Goal: Task Accomplishment & Management: Use online tool/utility

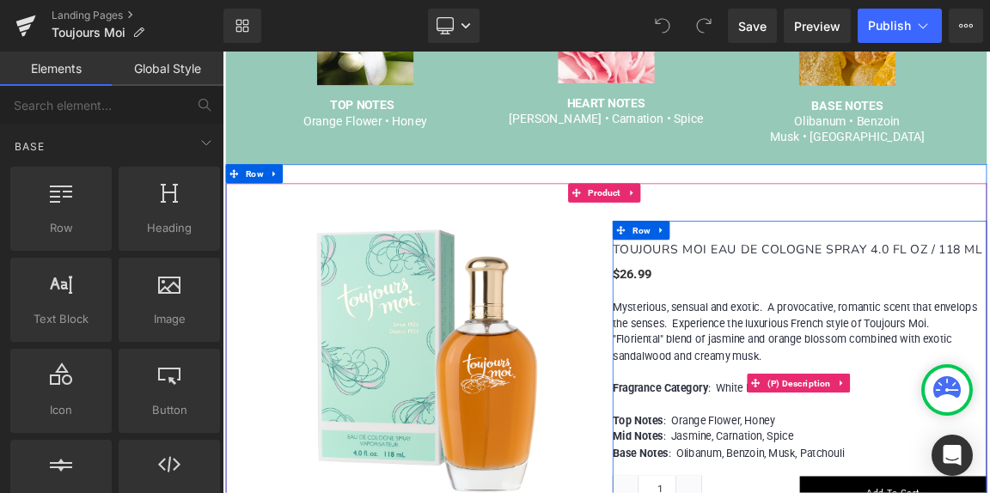
scroll to position [1031, 0]
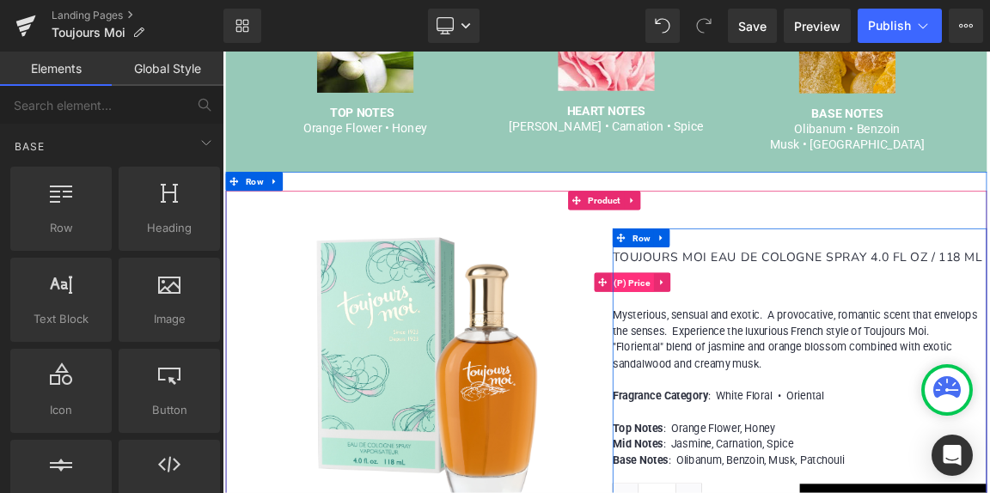
click at [781, 352] on span "(P) Price" at bounding box center [777, 365] width 58 height 26
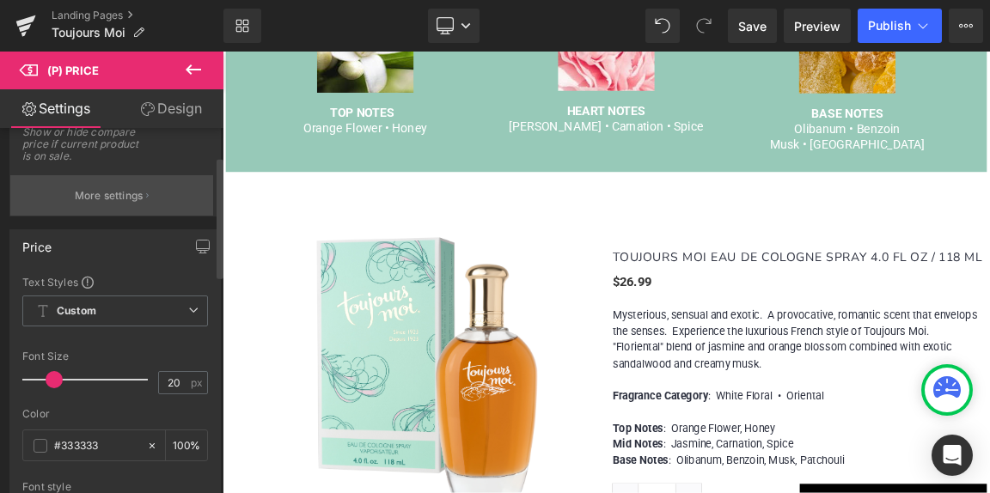
scroll to position [0, 0]
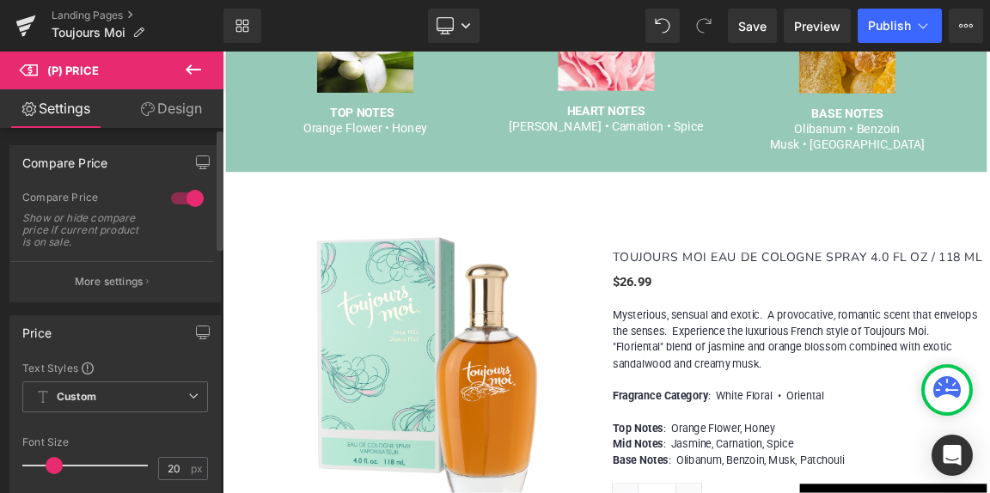
click at [188, 200] on div at bounding box center [187, 198] width 41 height 27
click at [179, 198] on div at bounding box center [187, 198] width 41 height 27
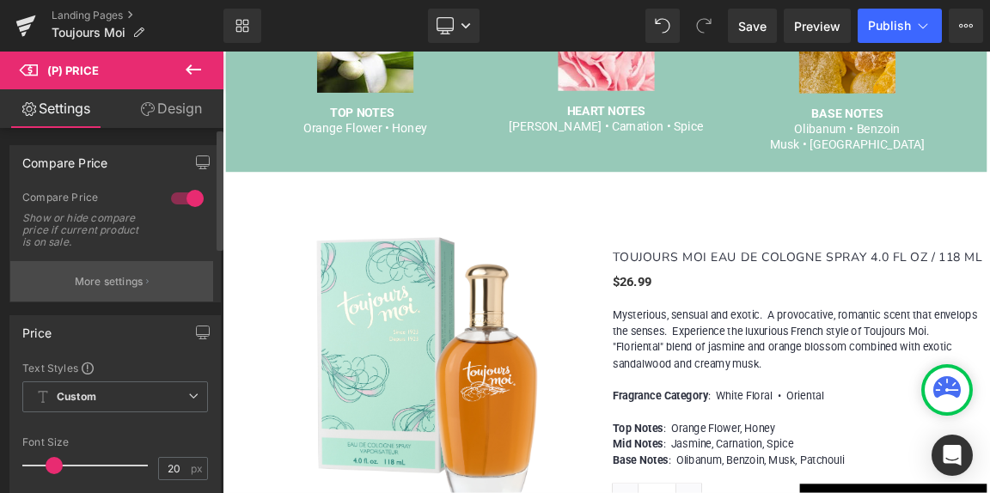
click at [128, 282] on p "More settings" at bounding box center [109, 281] width 69 height 15
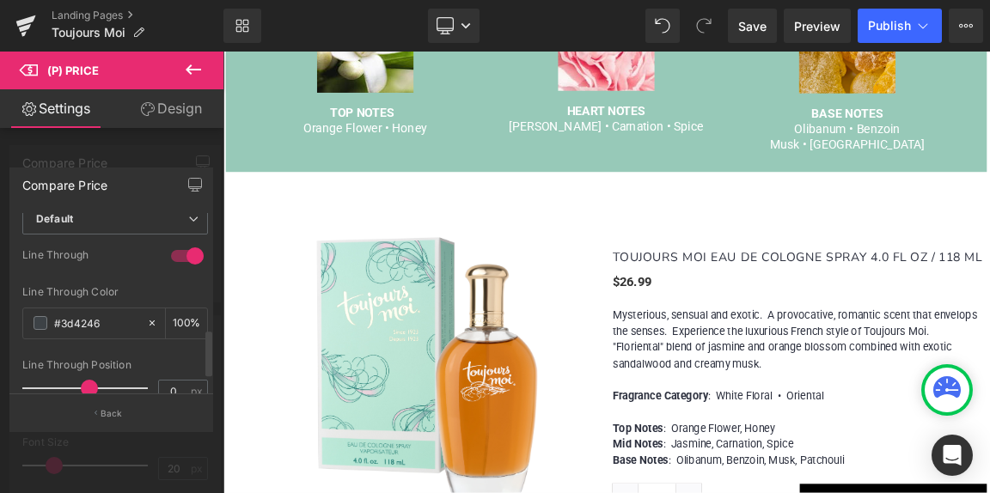
scroll to position [481, 0]
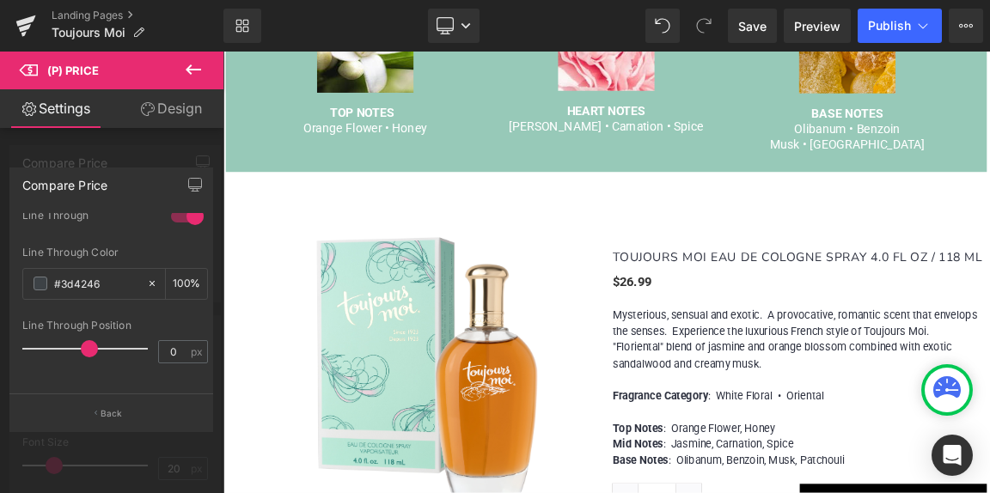
click at [439, 236] on body "MENU MY CART 0 Home Our Story Women [GEOGRAPHIC_DATA] [GEOGRAPHIC_DATA] Love's …" at bounding box center [741, 351] width 1039 height 598
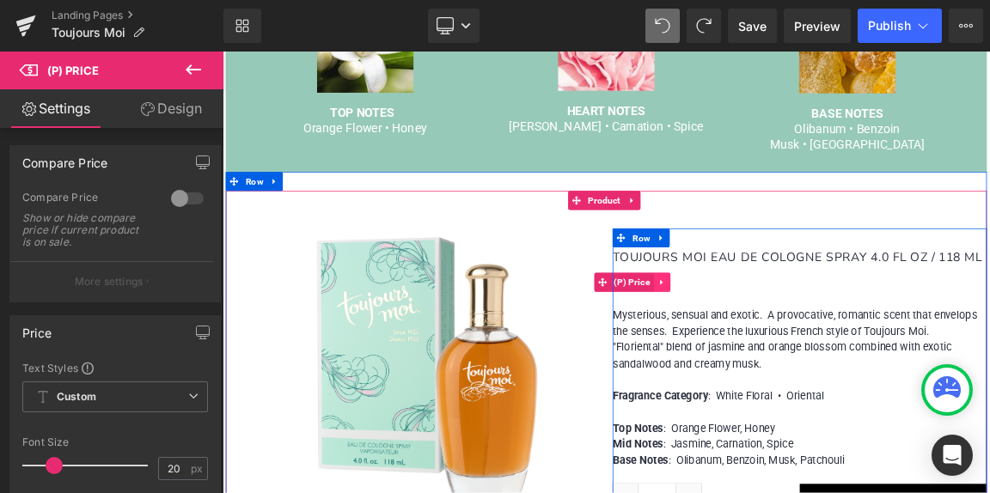
click at [812, 358] on icon at bounding box center [818, 364] width 12 height 13
click at [778, 358] on icon at bounding box center [784, 364] width 12 height 13
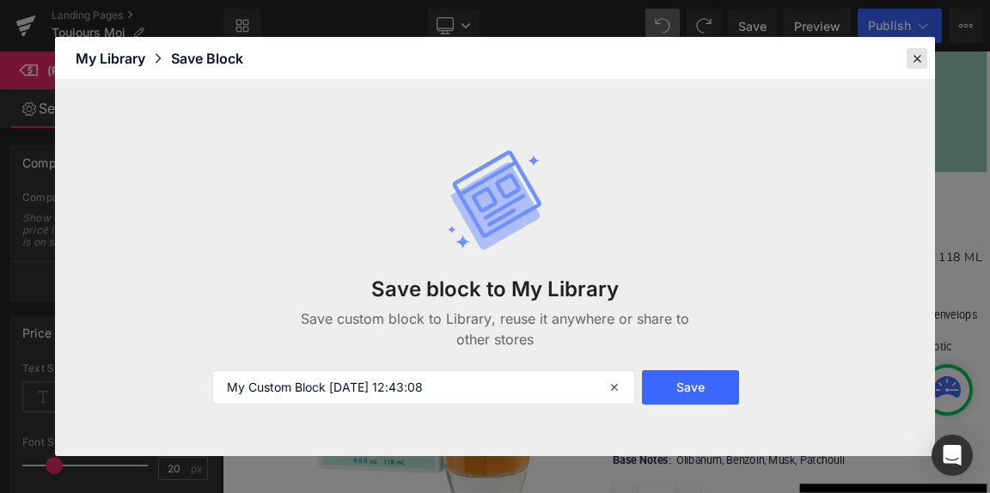
click at [917, 56] on icon at bounding box center [916, 58] width 15 height 15
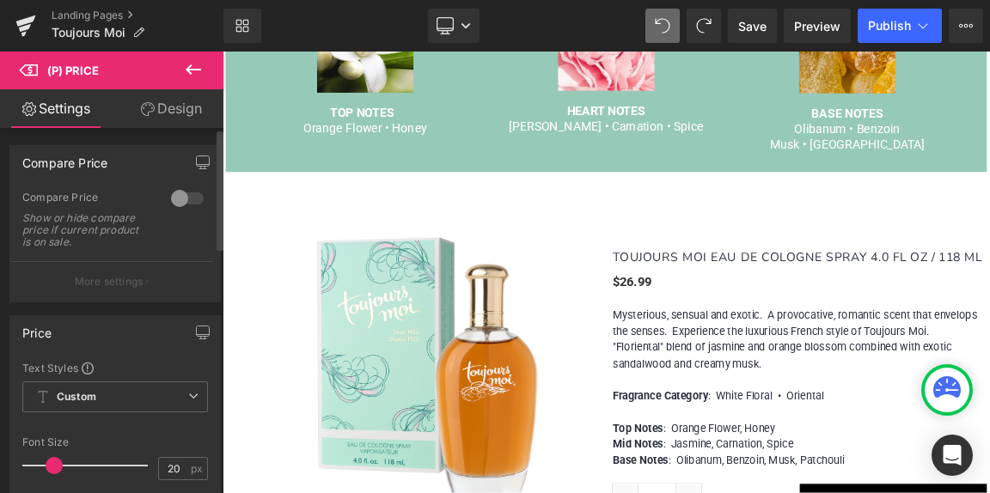
click at [121, 262] on button "More settings" at bounding box center [111, 281] width 203 height 40
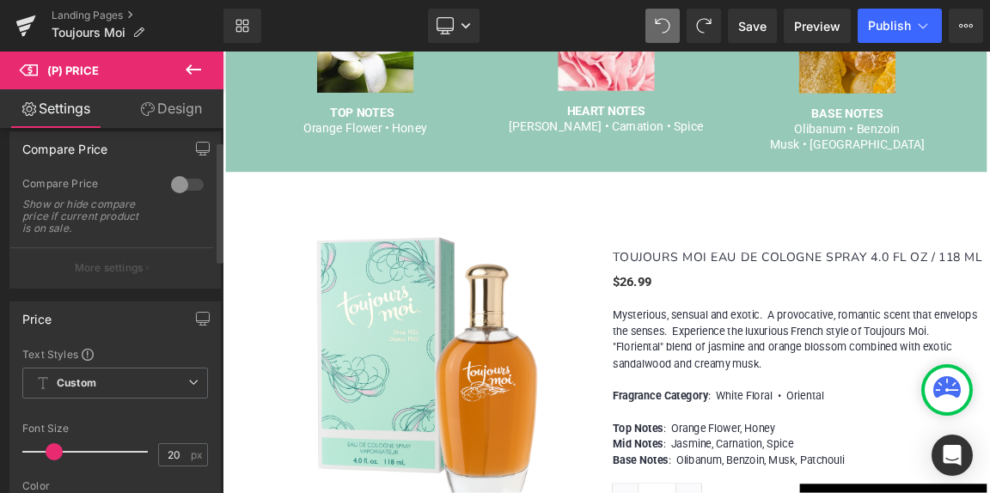
scroll to position [0, 0]
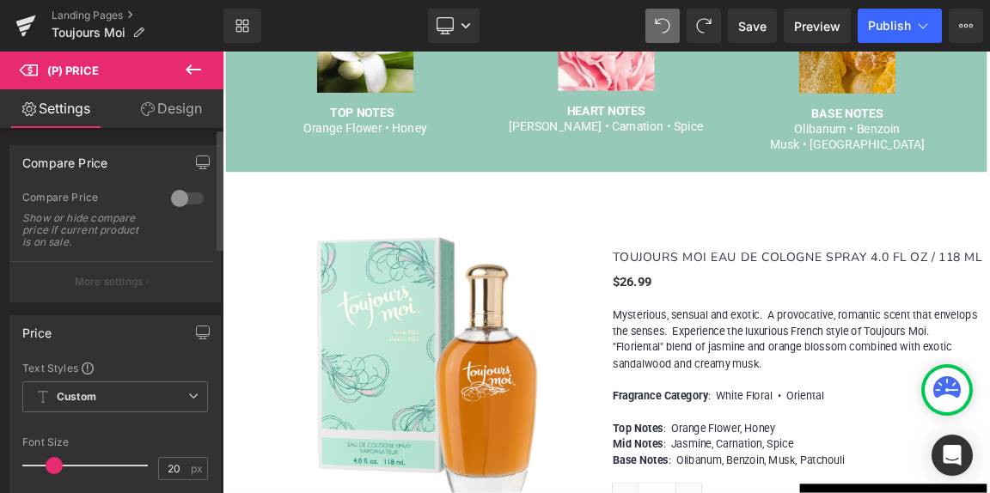
drag, startPoint x: 132, startPoint y: 233, endPoint x: 155, endPoint y: 210, distance: 32.2
click at [134, 232] on div "Show or hide compare price if current product is on sale." at bounding box center [86, 230] width 129 height 36
click at [187, 196] on div at bounding box center [187, 198] width 41 height 27
click at [107, 285] on p "More settings" at bounding box center [109, 281] width 69 height 15
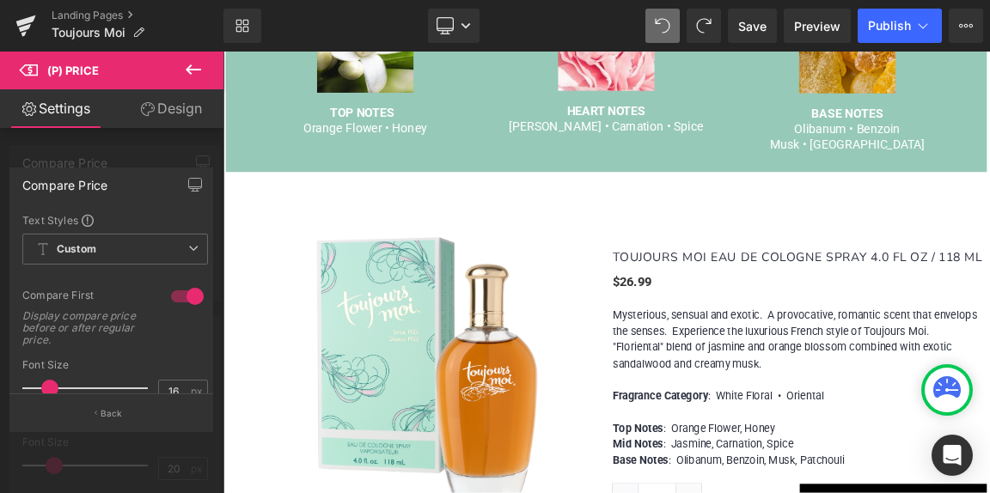
click at [97, 407] on button "Back" at bounding box center [111, 412] width 204 height 39
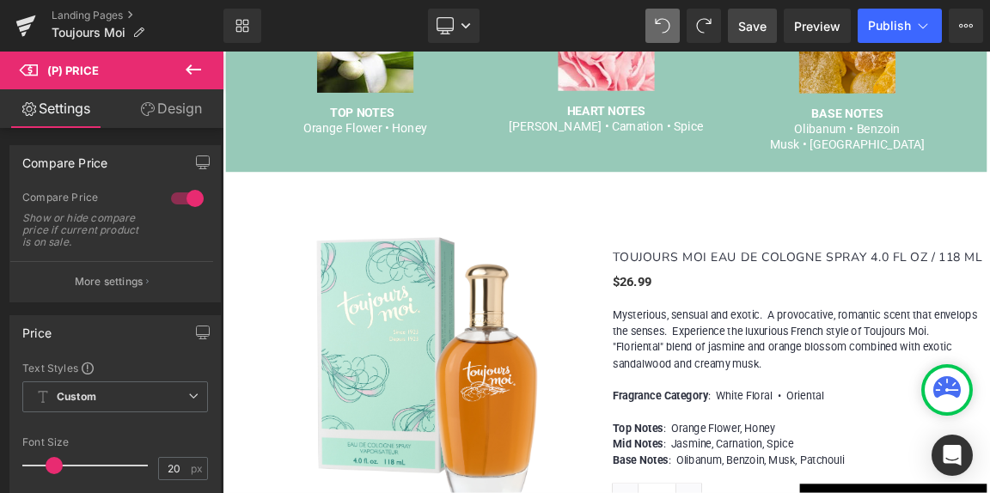
click at [756, 27] on span "Save" at bounding box center [752, 26] width 28 height 18
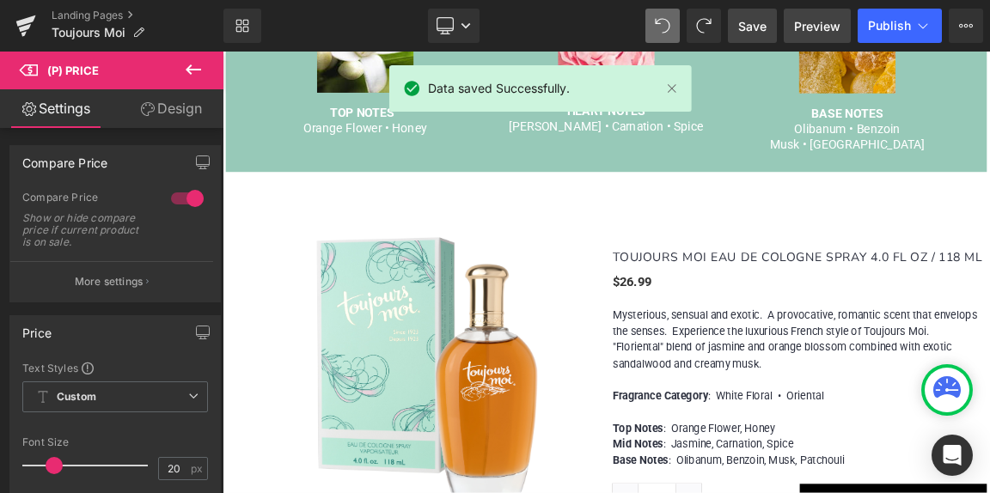
click at [820, 25] on span "Preview" at bounding box center [817, 26] width 46 height 18
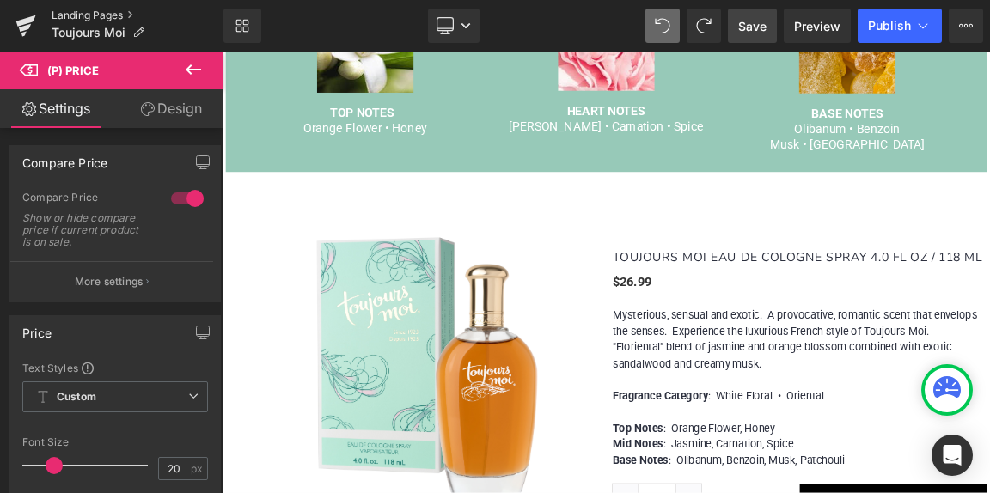
click at [86, 16] on link "Landing Pages" at bounding box center [138, 16] width 172 height 14
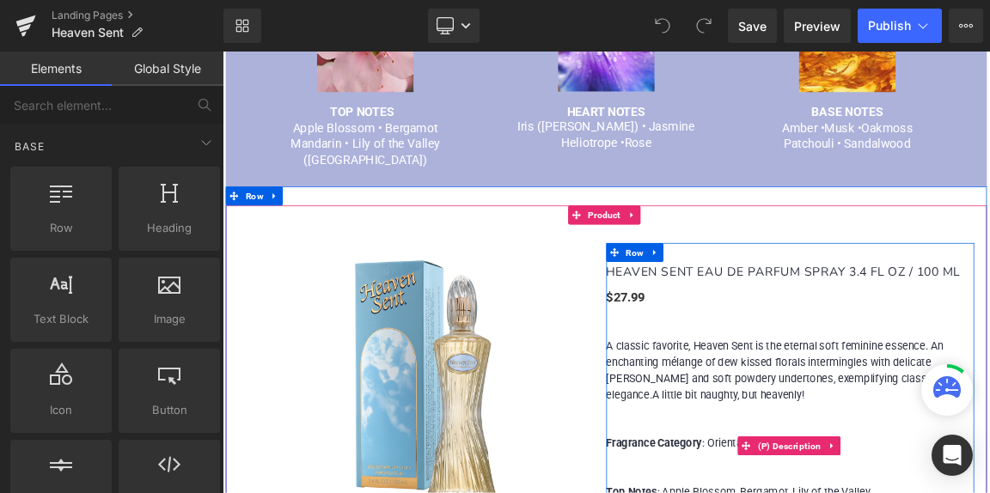
scroll to position [945, 0]
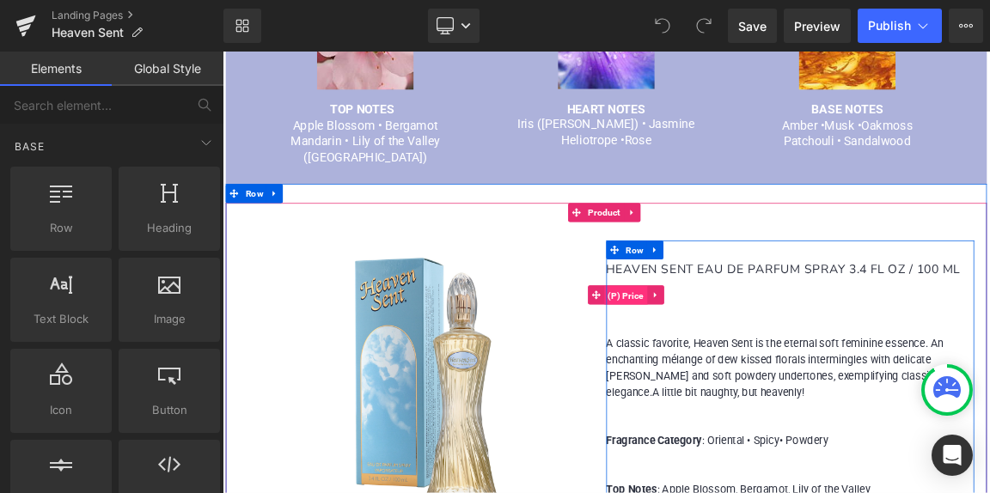
click at [766, 369] on span "(P) Price" at bounding box center [769, 382] width 58 height 26
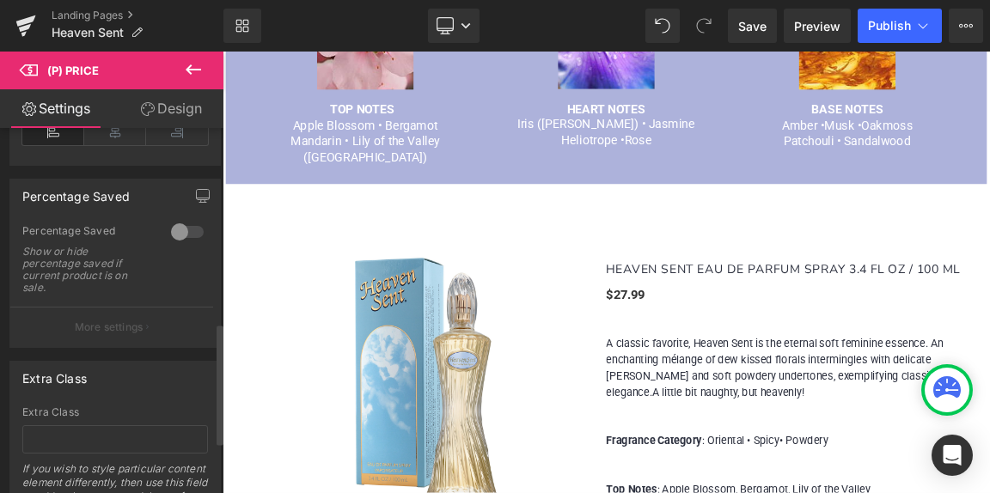
scroll to position [687, 0]
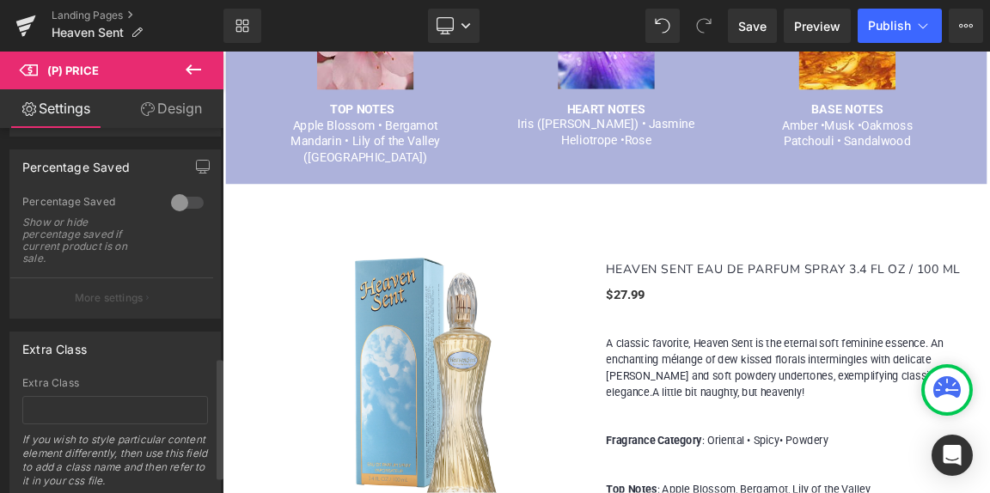
click at [186, 201] on div at bounding box center [187, 202] width 41 height 27
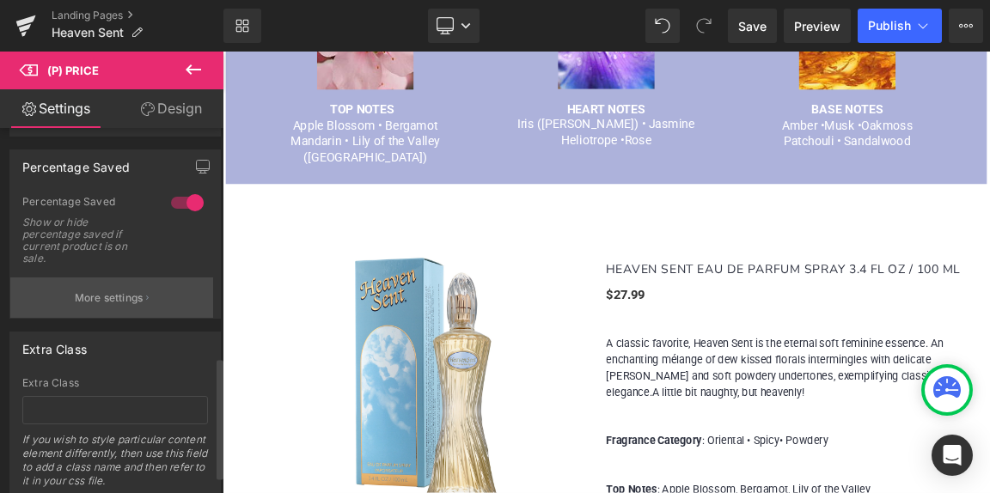
click at [101, 296] on p "More settings" at bounding box center [109, 297] width 69 height 15
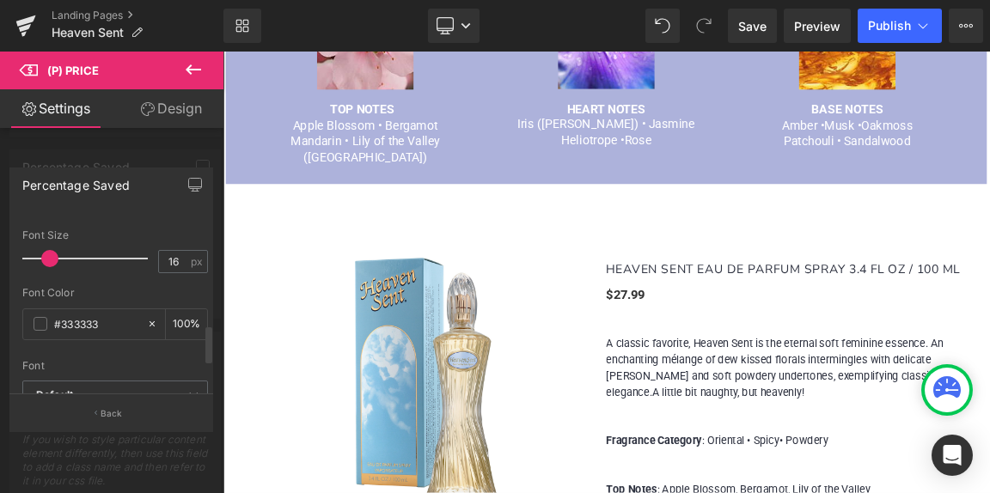
scroll to position [515, 0]
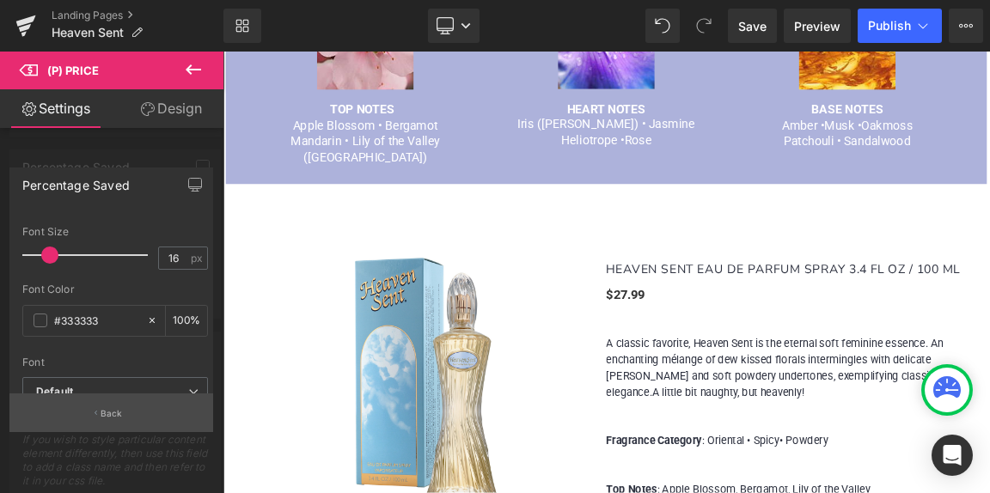
click at [107, 412] on p "Back" at bounding box center [112, 413] width 22 height 13
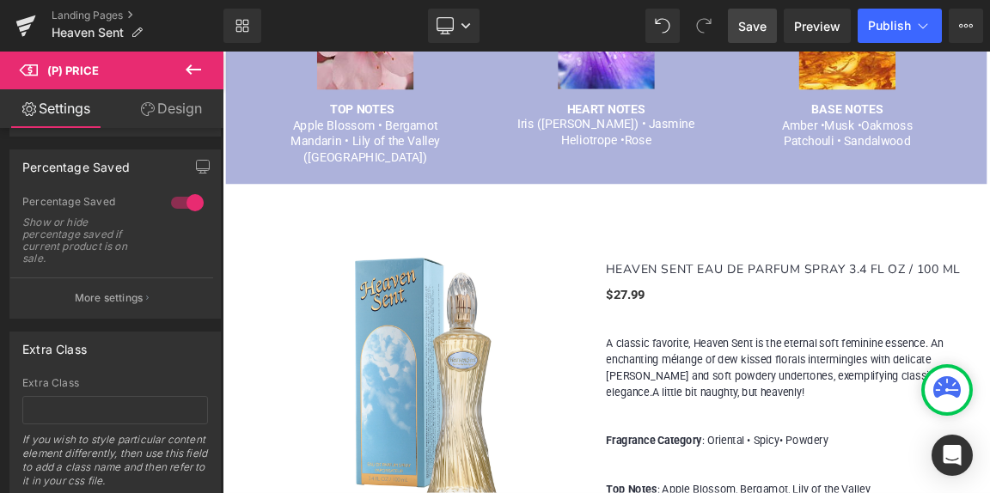
click at [756, 22] on span "Save" at bounding box center [752, 26] width 28 height 18
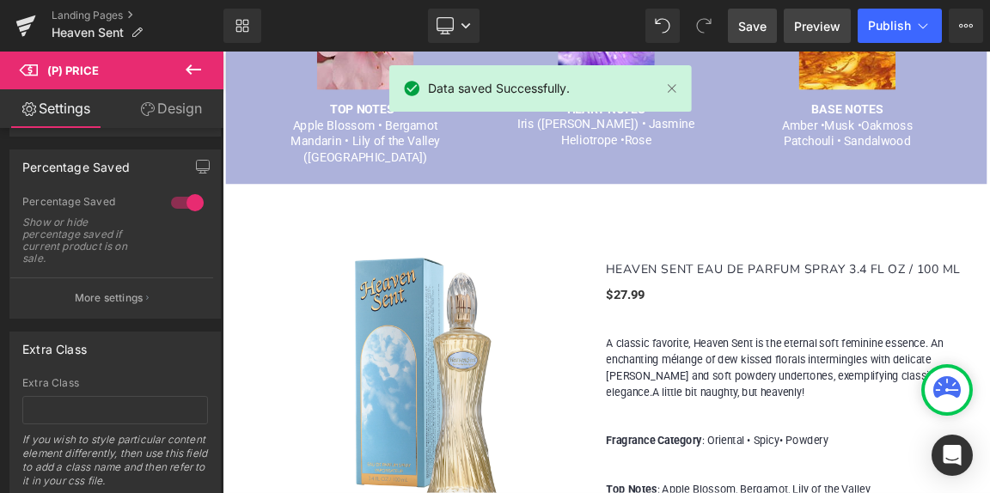
click at [812, 25] on span "Preview" at bounding box center [817, 26] width 46 height 18
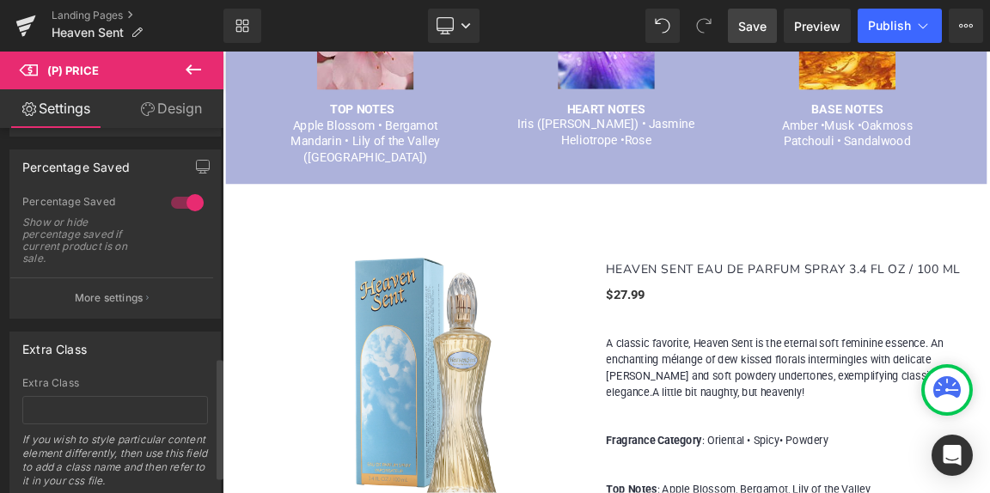
click at [106, 297] on p "More settings" at bounding box center [109, 297] width 69 height 15
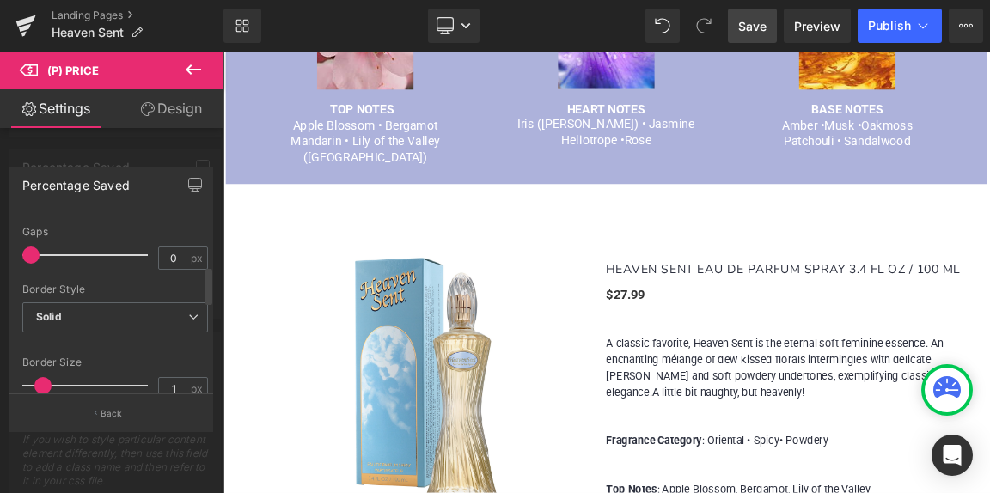
scroll to position [207, 0]
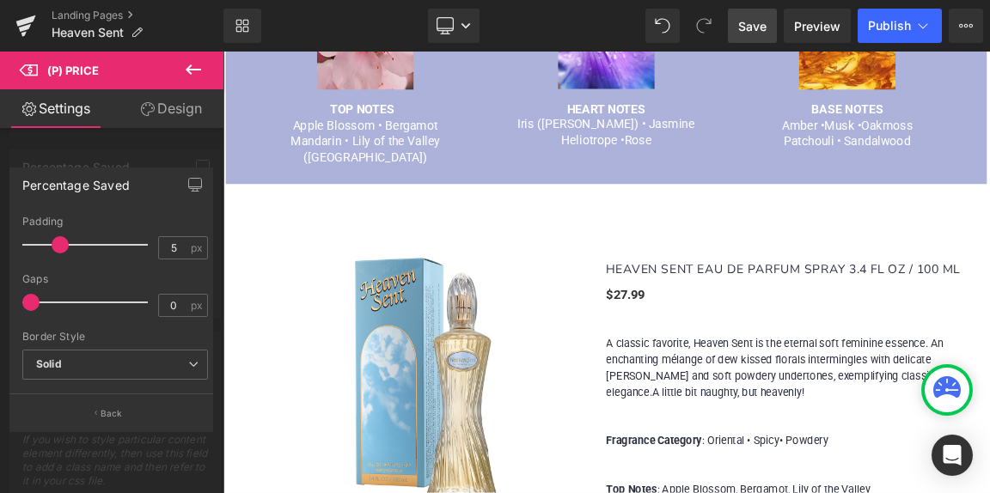
click at [761, 36] on link "Save" at bounding box center [752, 26] width 49 height 34
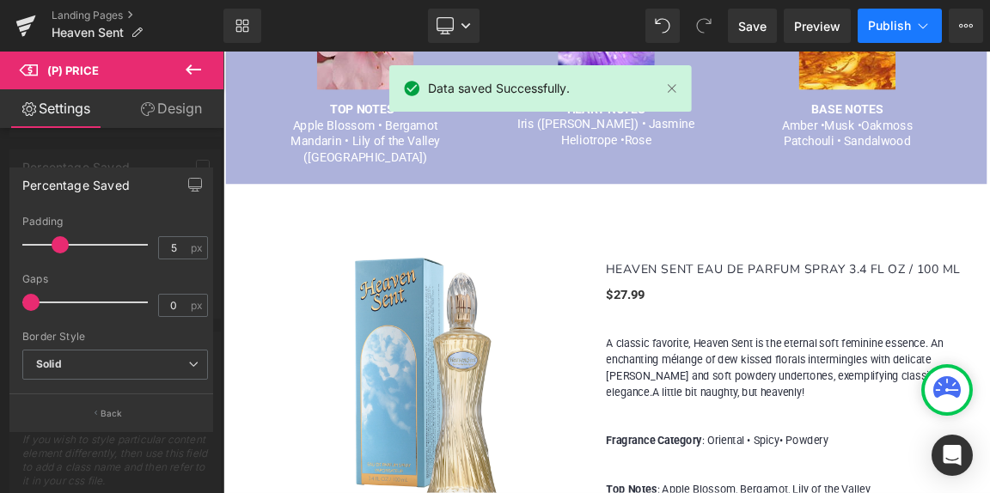
click at [894, 33] on button "Publish" at bounding box center [899, 26] width 84 height 34
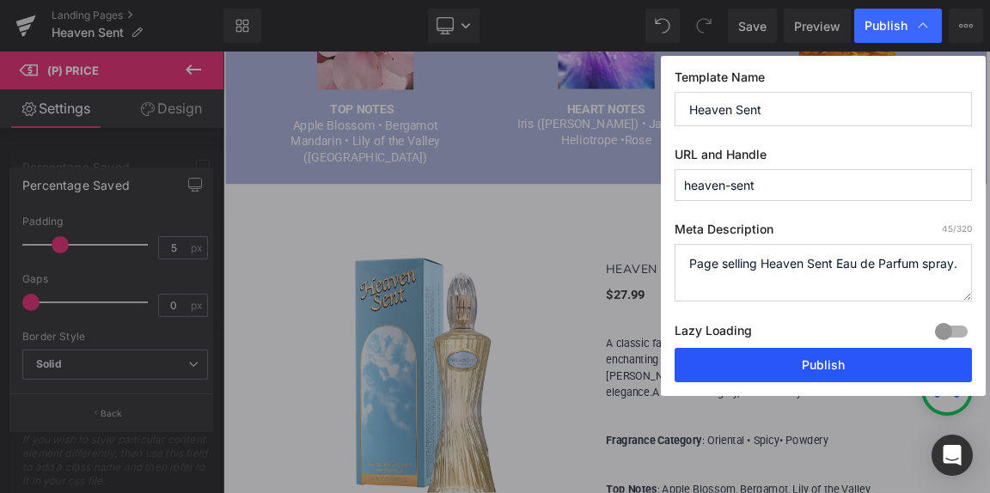
drag, startPoint x: 822, startPoint y: 369, endPoint x: 771, endPoint y: 431, distance: 81.2
click at [822, 369] on button "Publish" at bounding box center [822, 365] width 297 height 34
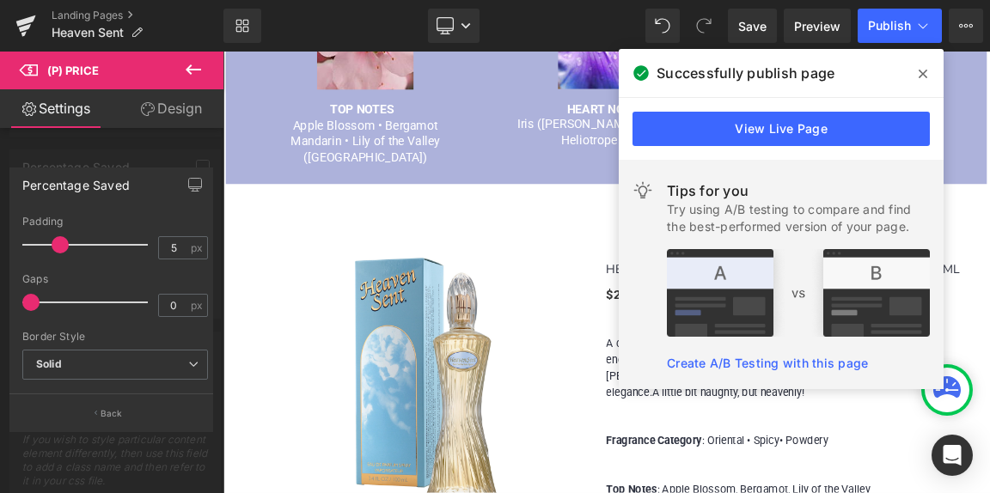
click at [921, 70] on icon at bounding box center [922, 74] width 9 height 14
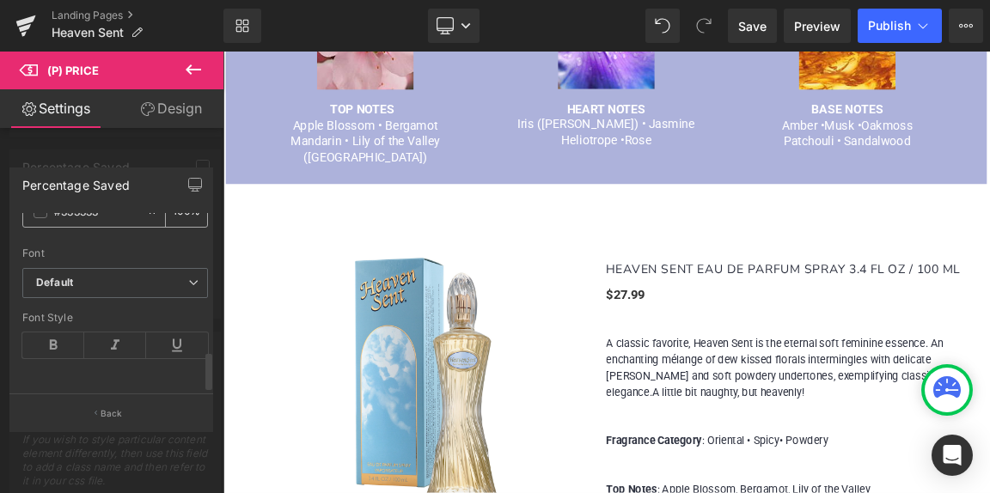
scroll to position [637, 0]
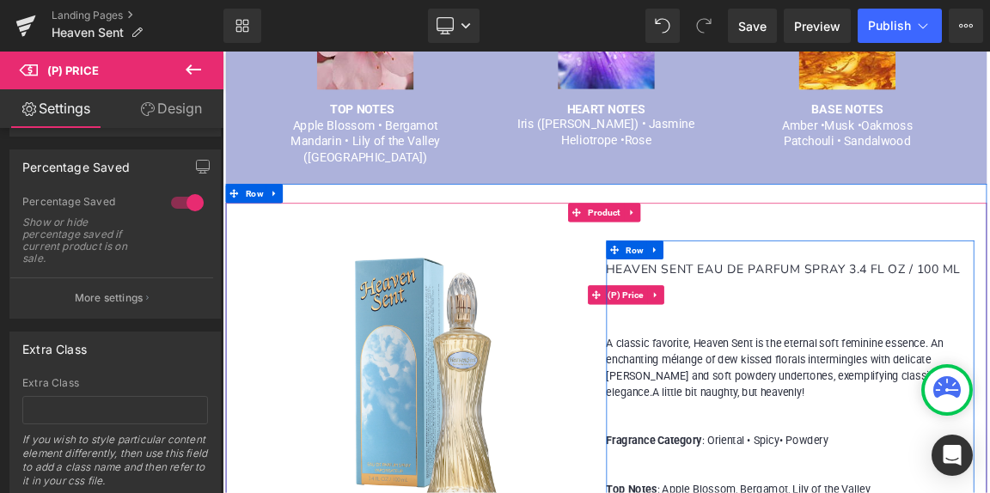
drag, startPoint x: 805, startPoint y: 350, endPoint x: 839, endPoint y: 351, distance: 34.4
click at [838, 350] on body "MENU MY CART 0 Home Our Story Women [GEOGRAPHIC_DATA] [GEOGRAPHIC_DATA] Love's …" at bounding box center [741, 351] width 1039 height 598
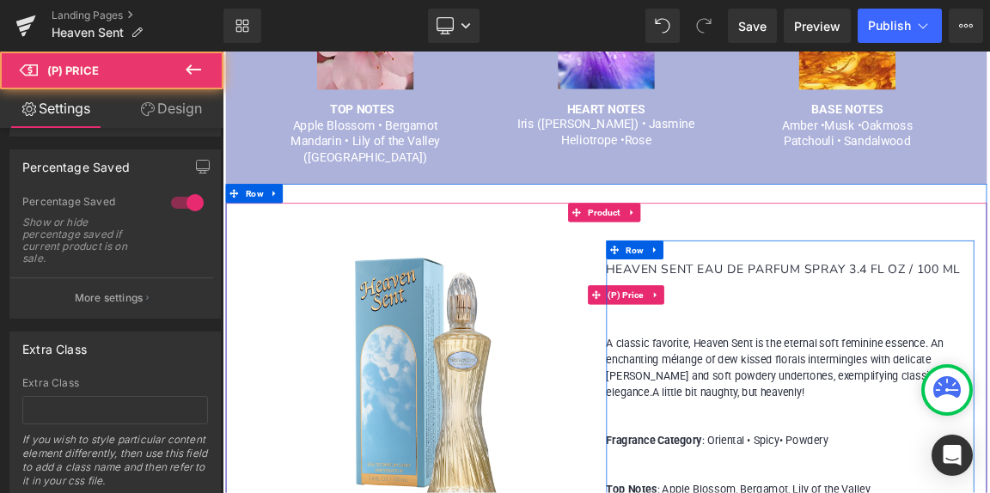
click at [877, 369] on div "$0 $27.99 -Infinity% OFF" at bounding box center [991, 382] width 498 height 26
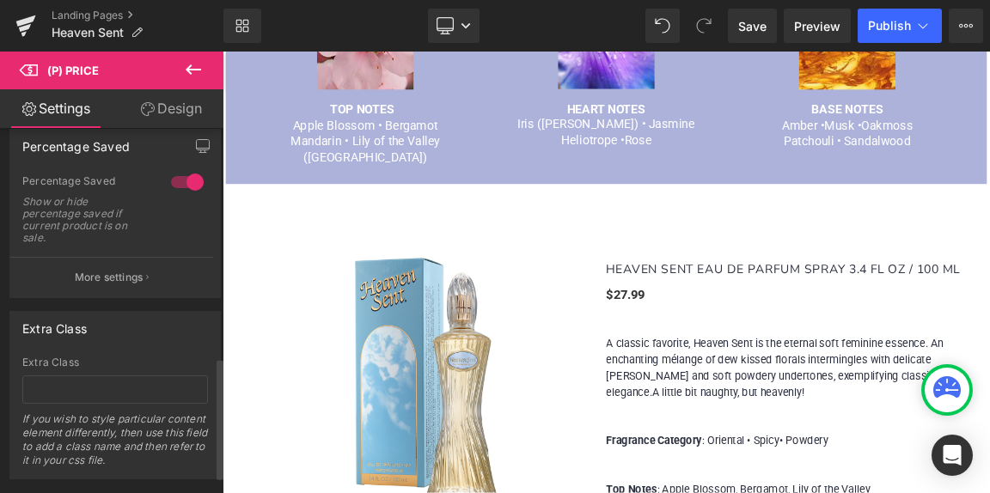
scroll to position [741, 0]
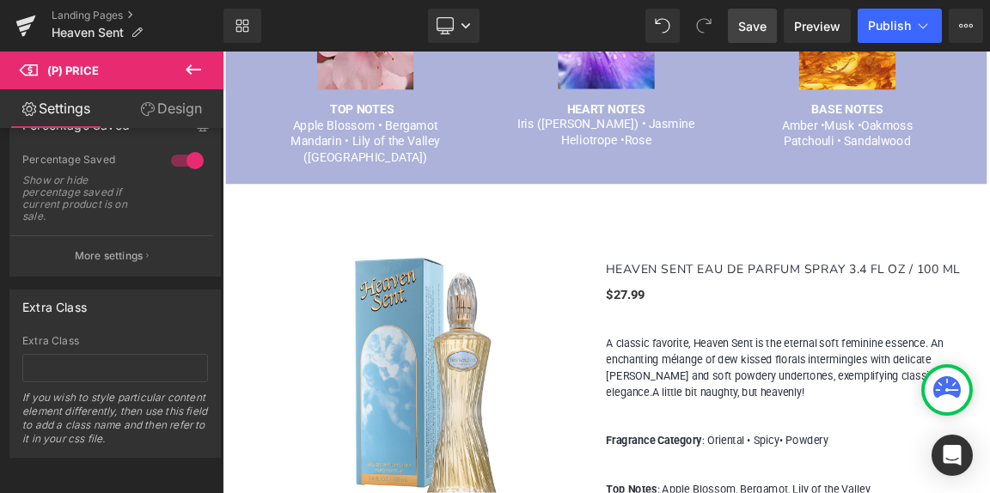
click at [756, 27] on span "Save" at bounding box center [752, 26] width 28 height 18
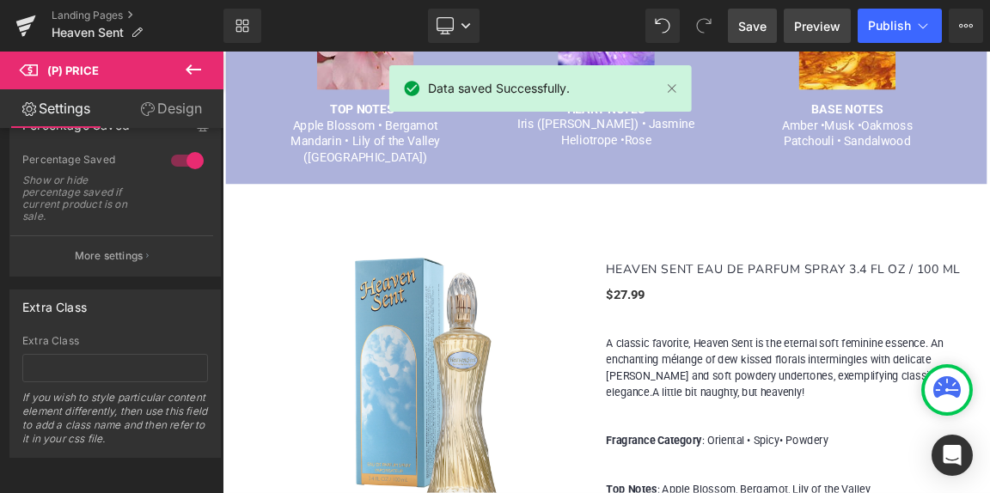
click at [817, 25] on span "Preview" at bounding box center [817, 26] width 46 height 18
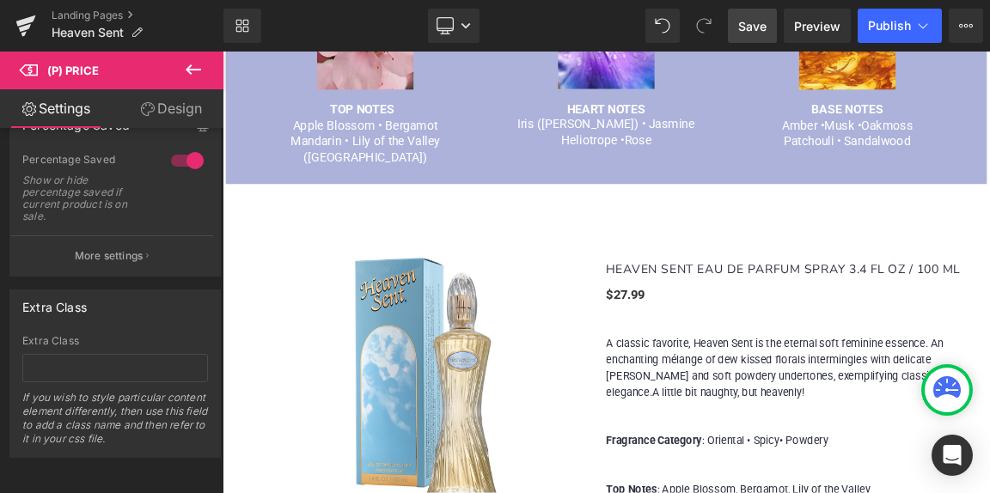
click at [192, 70] on icon at bounding box center [193, 69] width 15 height 10
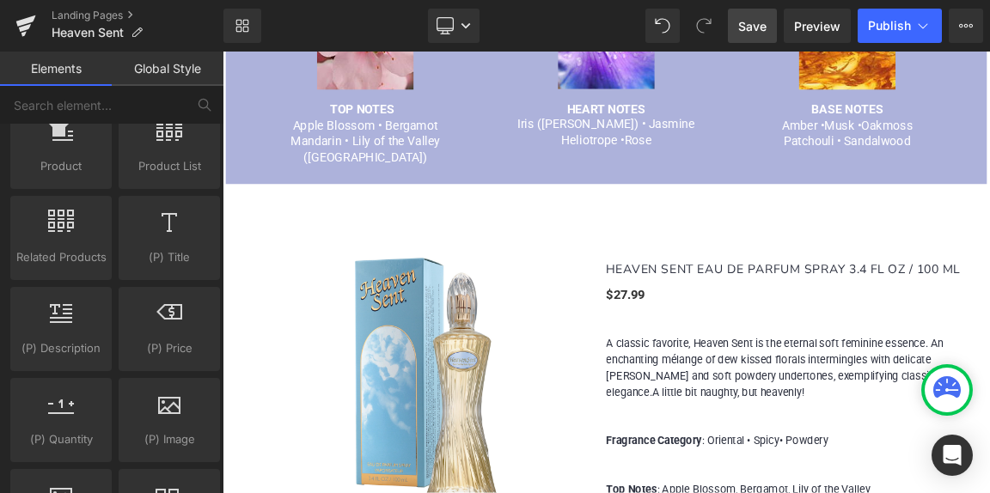
scroll to position [1460, 0]
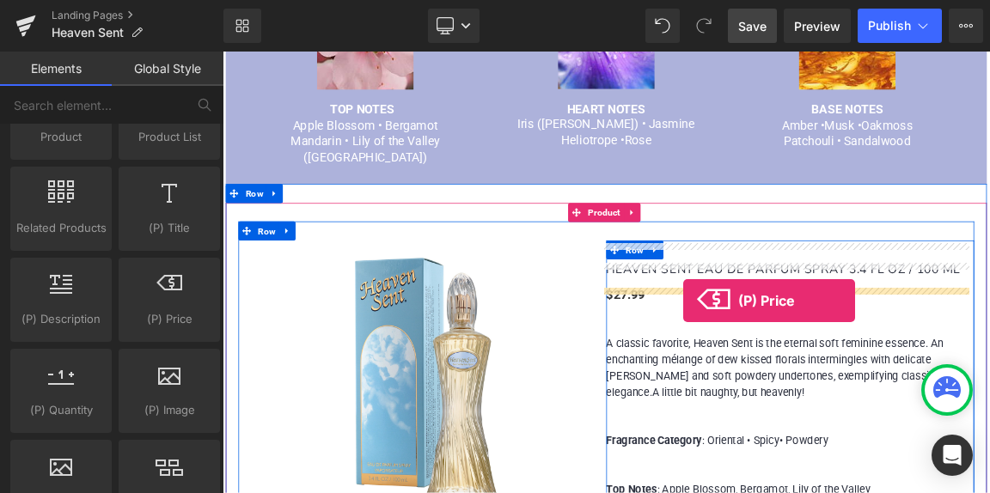
drag, startPoint x: 394, startPoint y: 333, endPoint x: 846, endPoint y: 389, distance: 455.3
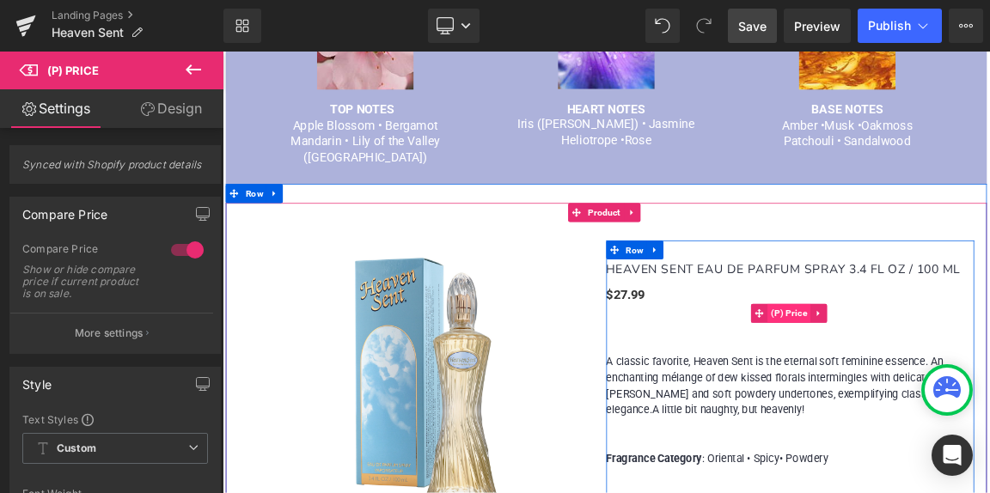
click at [977, 393] on span "(P) Price" at bounding box center [990, 406] width 58 height 26
click at [981, 394] on span "(P) Price" at bounding box center [990, 407] width 58 height 26
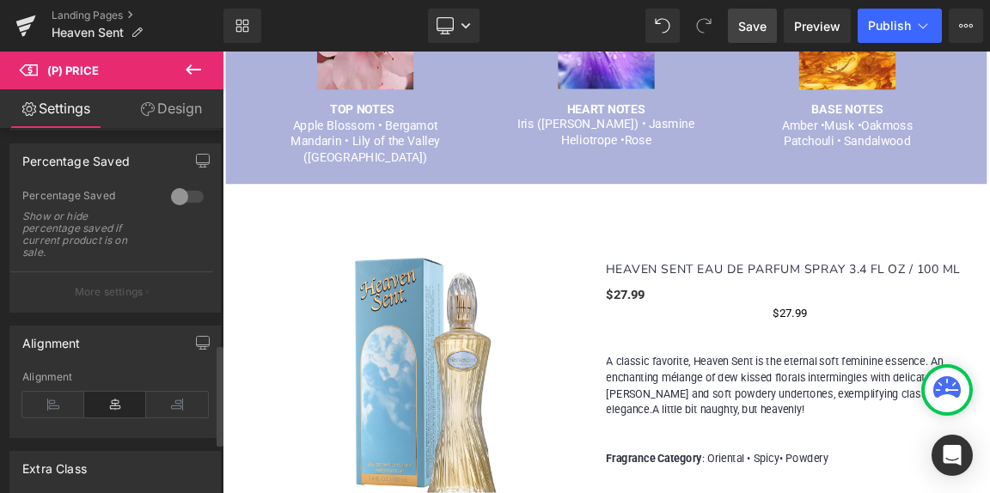
scroll to position [704, 0]
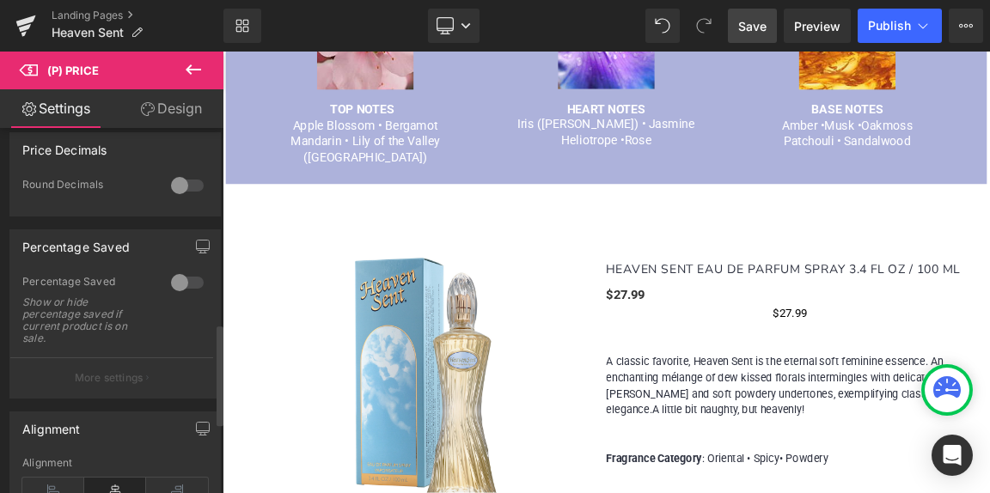
drag, startPoint x: 173, startPoint y: 279, endPoint x: 196, endPoint y: 283, distance: 23.4
click at [189, 283] on div at bounding box center [187, 282] width 41 height 27
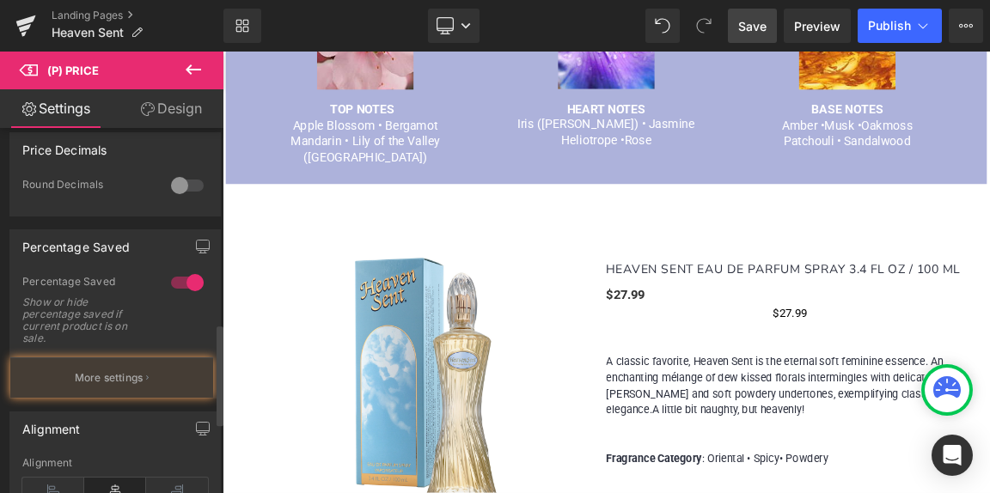
click at [197, 283] on div at bounding box center [187, 282] width 41 height 27
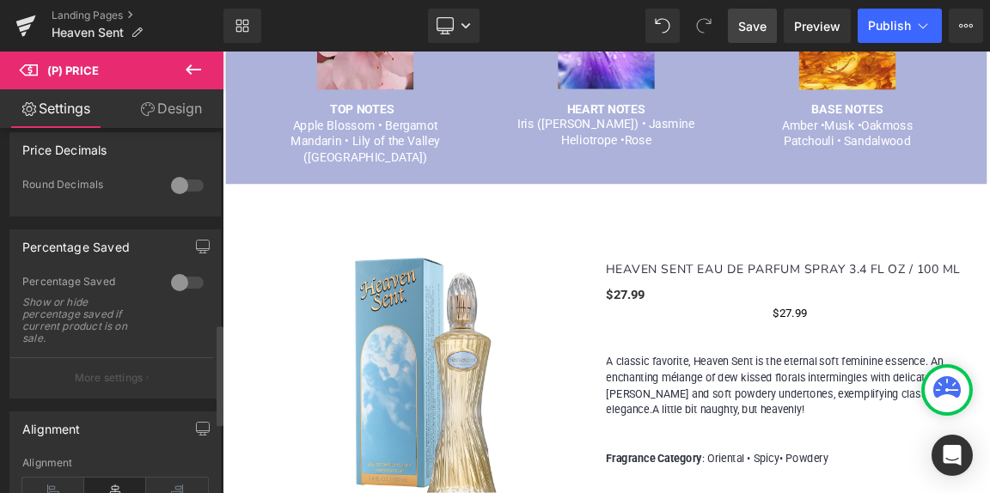
click at [197, 283] on div at bounding box center [187, 282] width 41 height 27
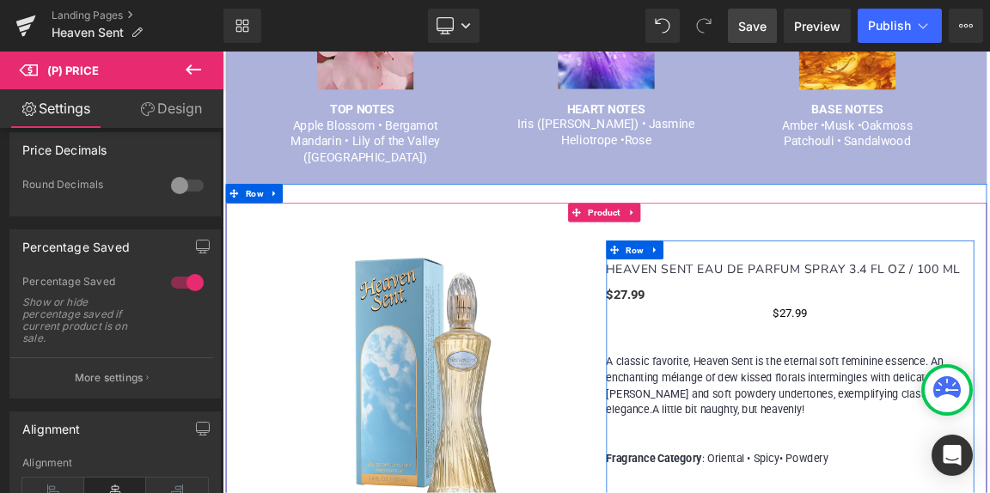
click at [989, 439] on p at bounding box center [991, 450] width 498 height 22
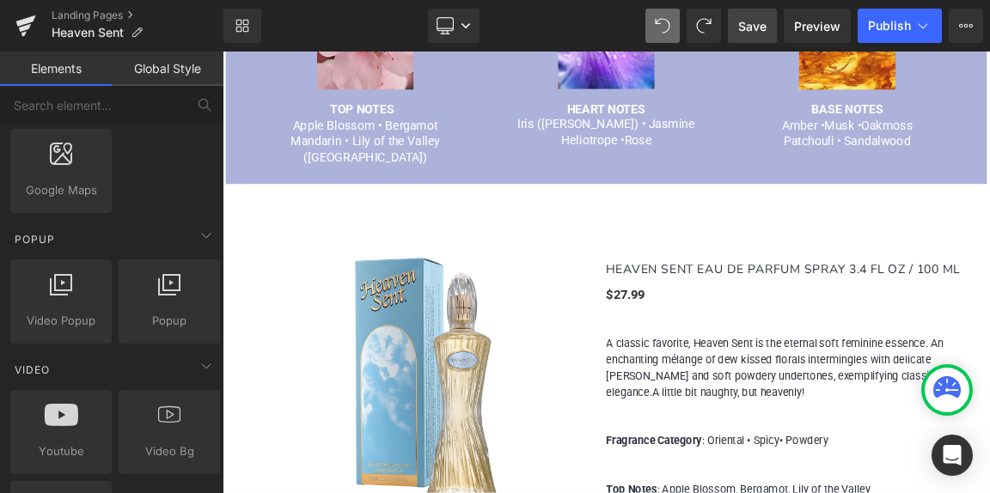
scroll to position [687, 0]
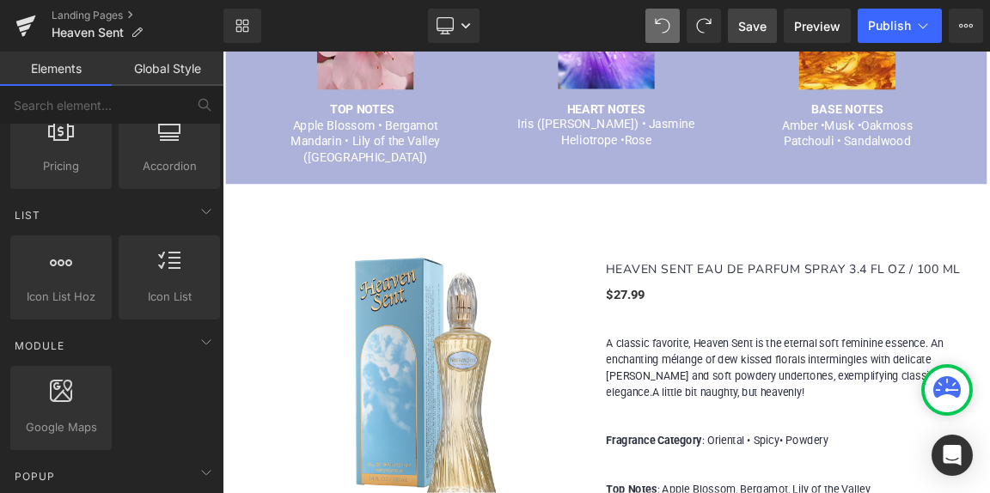
drag, startPoint x: 88, startPoint y: 14, endPoint x: 591, endPoint y: 15, distance: 503.4
click at [88, 14] on link "Landing Pages" at bounding box center [138, 16] width 172 height 14
